Goal: Task Accomplishment & Management: Complete application form

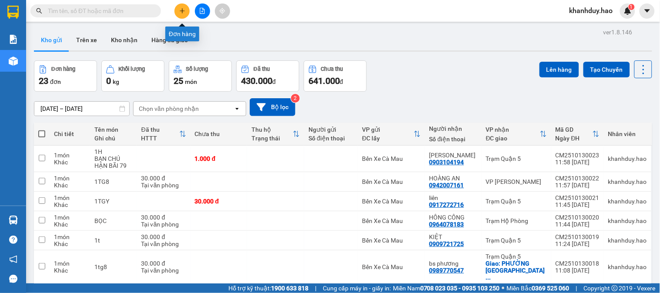
click at [180, 5] on button at bounding box center [182, 10] width 15 height 15
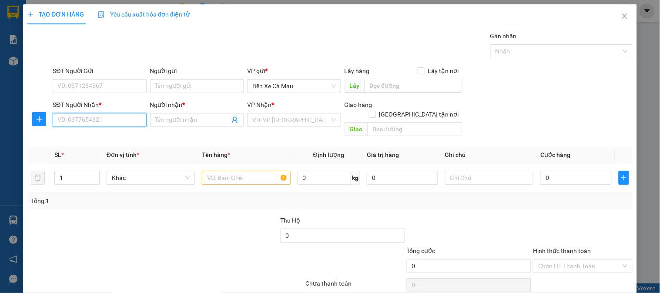
click at [92, 116] on input "SĐT Người Nhận *" at bounding box center [100, 120] width 94 height 14
type input "0943072238"
click at [215, 117] on input "Người nhận *" at bounding box center [192, 120] width 74 height 10
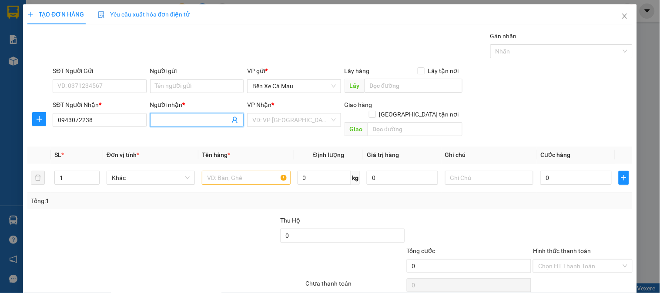
type input "Y"
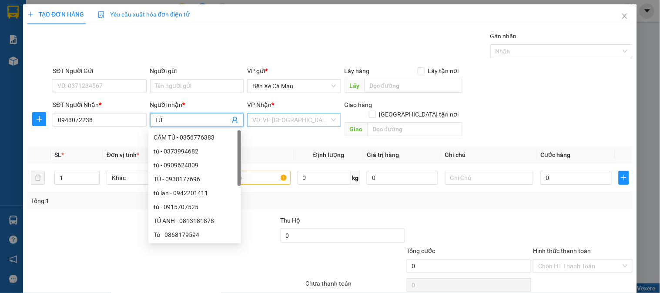
type input "TÚ"
click at [276, 114] on input "search" at bounding box center [290, 120] width 77 height 13
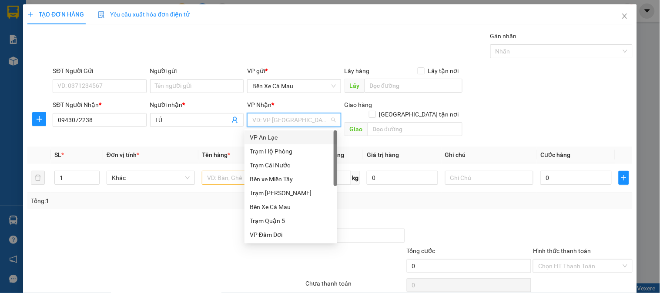
click at [279, 136] on div "VP An Lạc" at bounding box center [291, 138] width 82 height 10
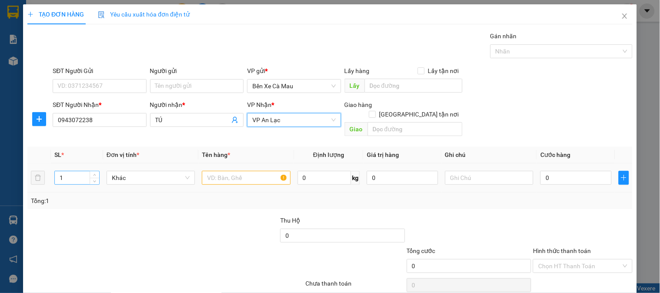
click at [72, 174] on input "1" at bounding box center [77, 178] width 44 height 13
type input "2"
click at [252, 171] on input "text" at bounding box center [246, 178] width 88 height 14
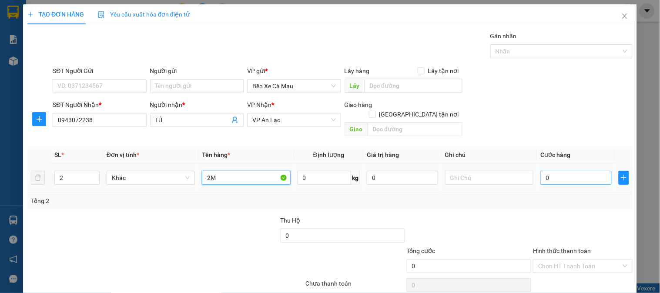
type input "2M"
click at [554, 171] on input "text" at bounding box center [576, 178] width 71 height 14
type input "1"
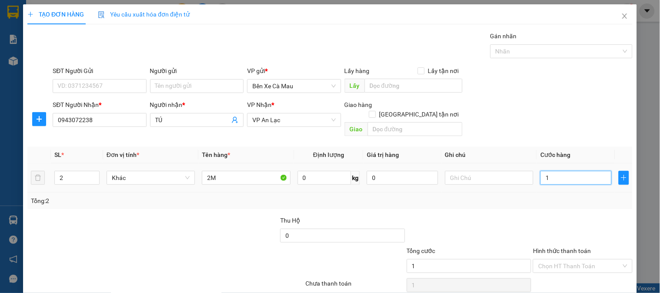
type input "10"
type input "100"
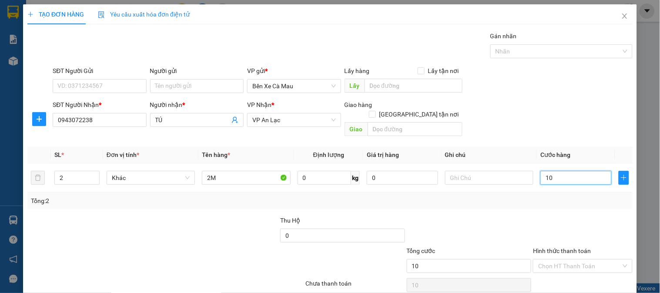
type input "100"
click at [576, 134] on div "Transit Pickup Surcharge Ids Transit Deliver Surcharge Ids Transit Deliver Surc…" at bounding box center [330, 172] width 606 height 283
type input "100.000"
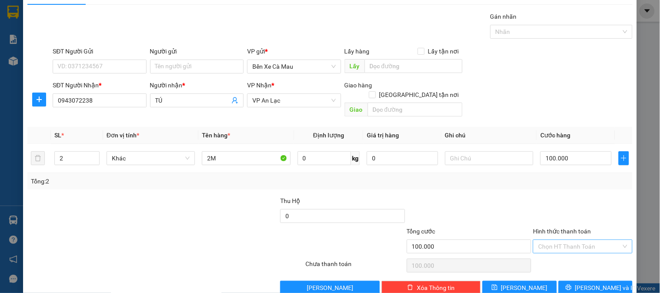
scroll to position [28, 0]
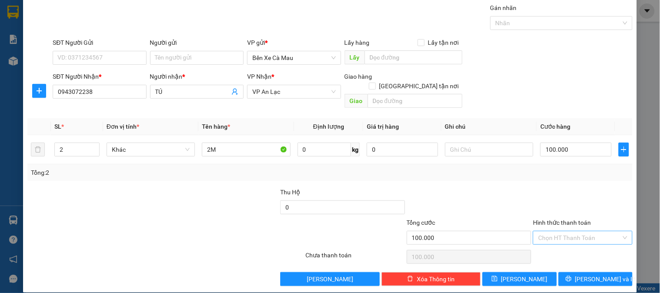
click at [591, 232] on input "Hình thức thanh toán" at bounding box center [579, 238] width 83 height 13
click at [575, 207] on div at bounding box center [582, 203] width 101 height 30
click at [586, 275] on span "[PERSON_NAME] và In" at bounding box center [605, 280] width 61 height 10
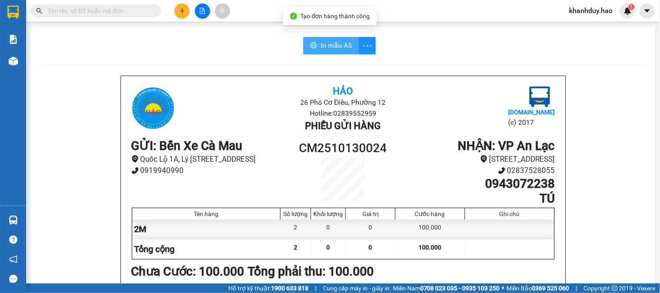
click at [338, 50] on span "In mẫu A5" at bounding box center [336, 45] width 31 height 11
